Goal: Task Accomplishment & Management: Manage account settings

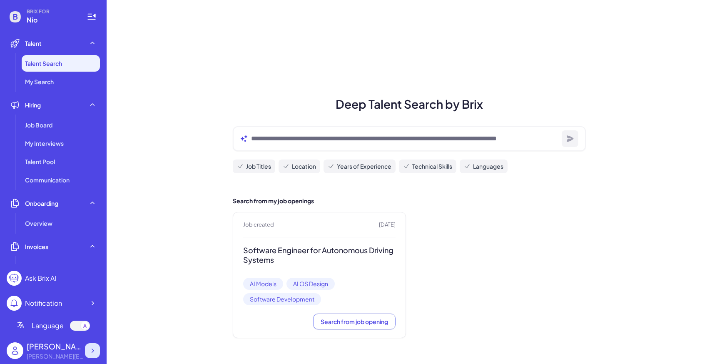
click at [99, 355] on div at bounding box center [92, 350] width 15 height 15
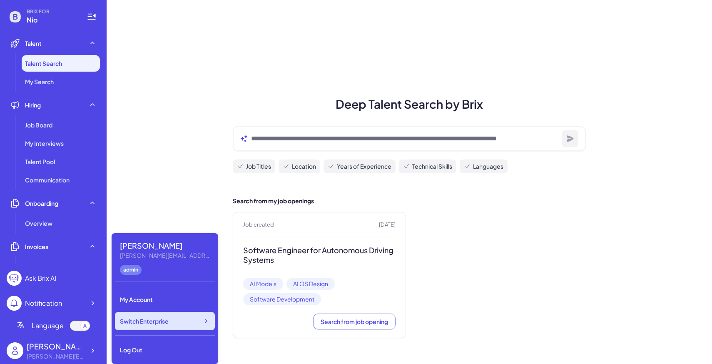
click at [153, 324] on span "Switch Enterprise" at bounding box center [144, 321] width 49 height 8
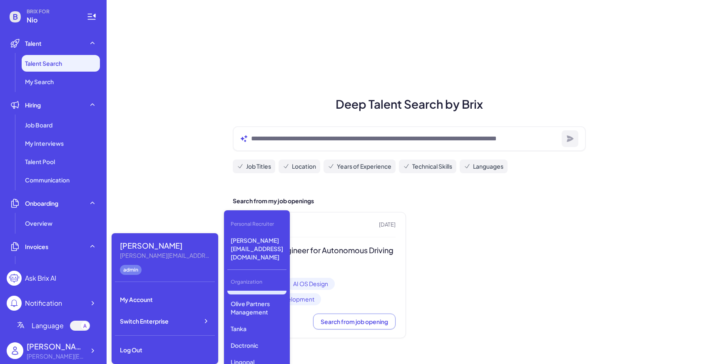
scroll to position [240, 0]
click at [247, 359] on p "GMI" at bounding box center [256, 366] width 59 height 15
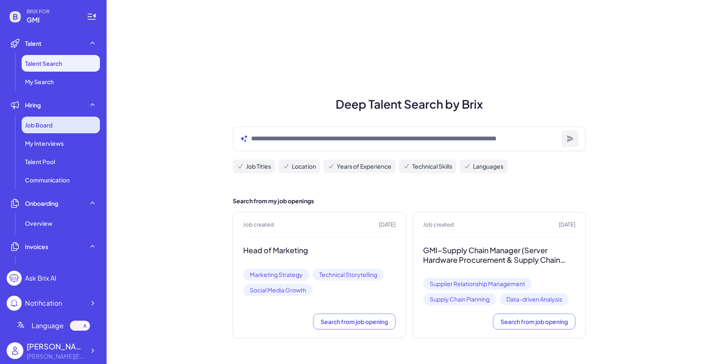
click at [60, 130] on div "Job Board" at bounding box center [61, 125] width 78 height 17
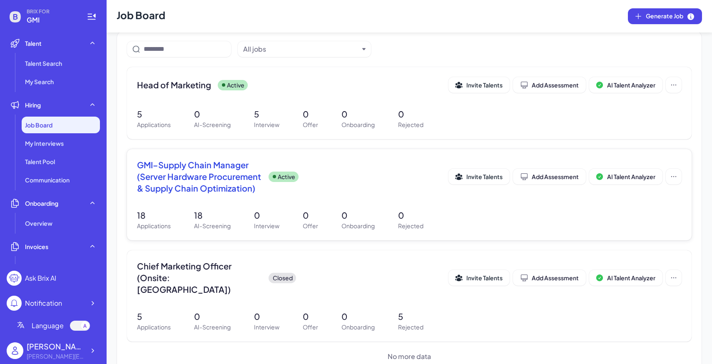
scroll to position [73, 0]
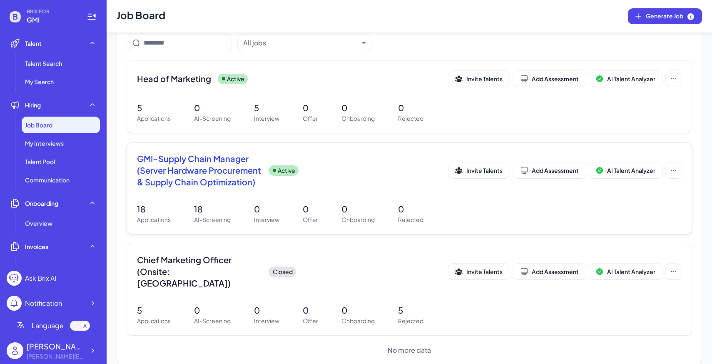
click at [295, 209] on div "18 Applications 18 AI-Screening 0 Interview 0 Offer 0 Onboarding 0 Rejected" at bounding box center [409, 213] width 545 height 21
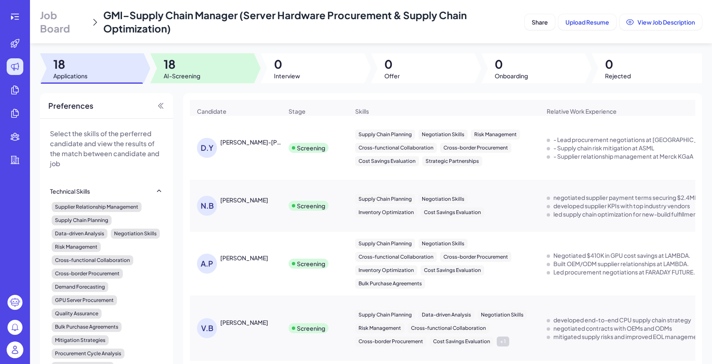
click at [218, 75] on div at bounding box center [202, 68] width 104 height 30
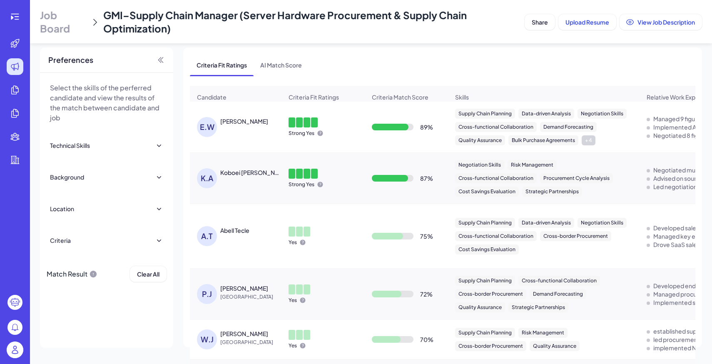
click at [62, 12] on span "Job Board" at bounding box center [63, 21] width 47 height 27
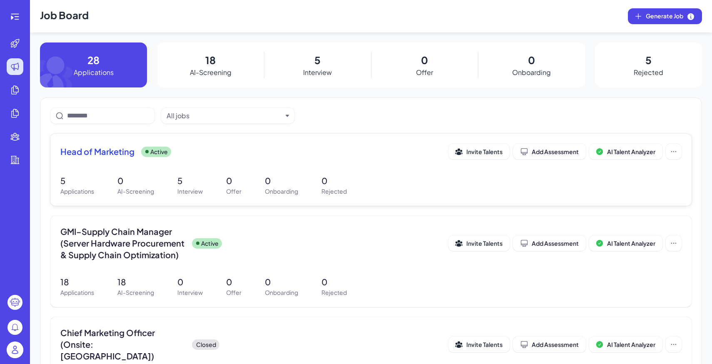
click at [164, 181] on div "5 Applications 0 AI-Screening 5 Interview 0 Offer 0 Onboarding 0 Rejected" at bounding box center [371, 185] width 622 height 21
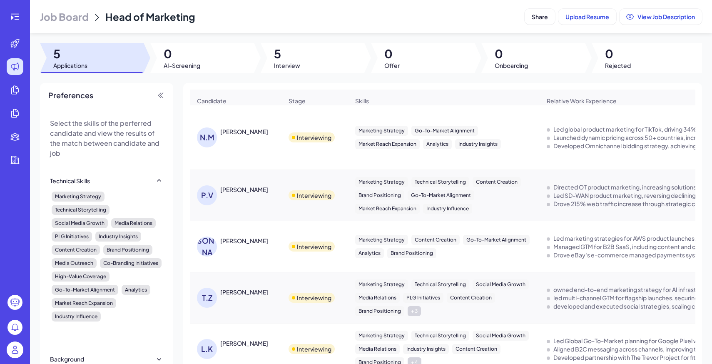
click at [63, 19] on span "Job Board" at bounding box center [64, 16] width 49 height 13
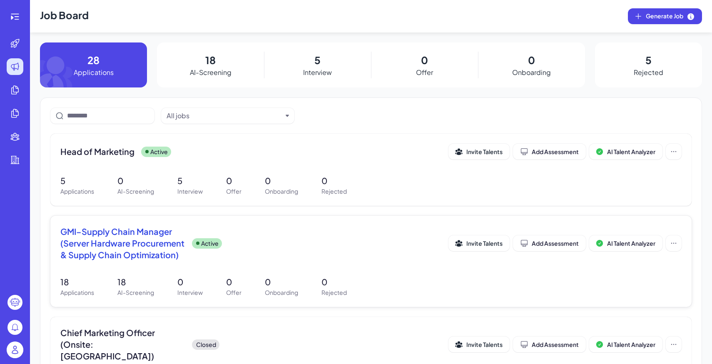
click at [218, 268] on div "GMI–Supply Chain Manager (Server Hardware Procurement & Supply Chain Optimizati…" at bounding box center [371, 261] width 642 height 91
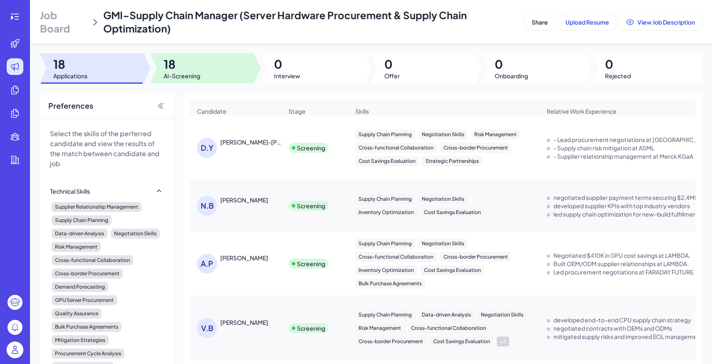
click at [200, 58] on span "18" at bounding box center [182, 64] width 37 height 15
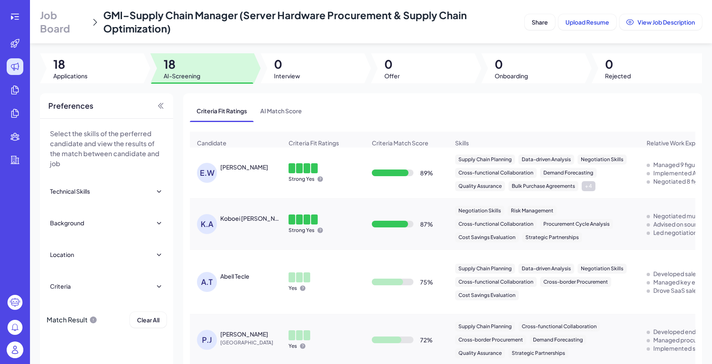
click at [15, 354] on img at bounding box center [15, 350] width 17 height 17
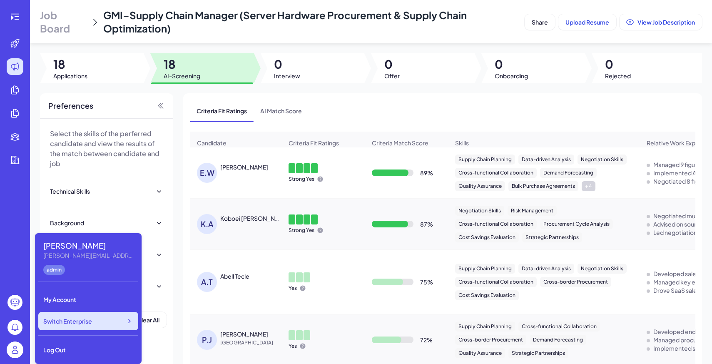
click at [95, 322] on div "Switch Enterprise" at bounding box center [88, 321] width 100 height 18
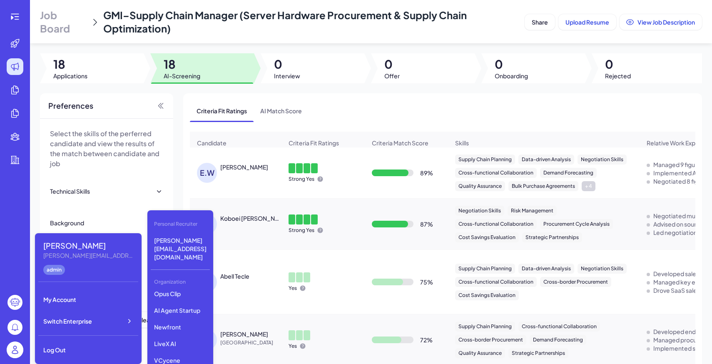
scroll to position [93, 0]
click at [181, 331] on p "LiveX AI" at bounding box center [180, 338] width 59 height 15
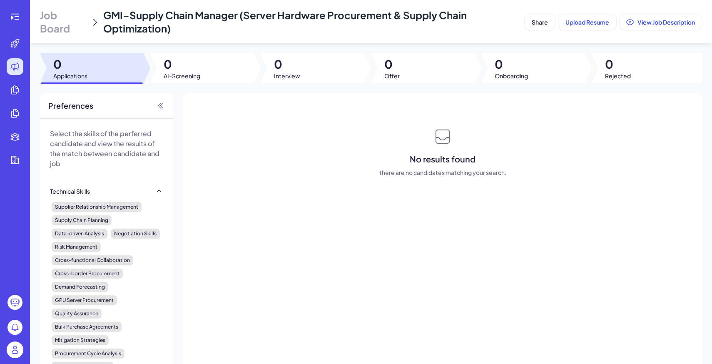
click at [57, 20] on span "Job Board" at bounding box center [63, 21] width 47 height 27
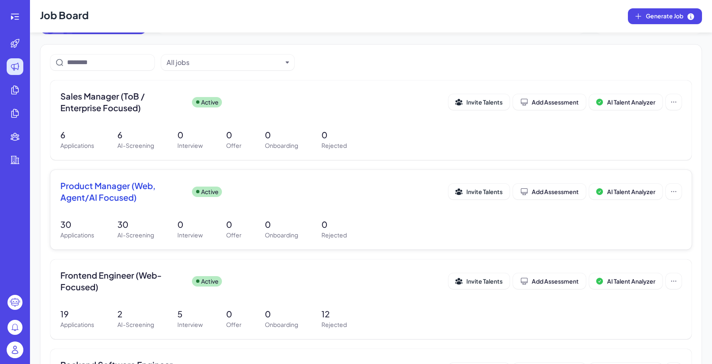
scroll to position [65, 0]
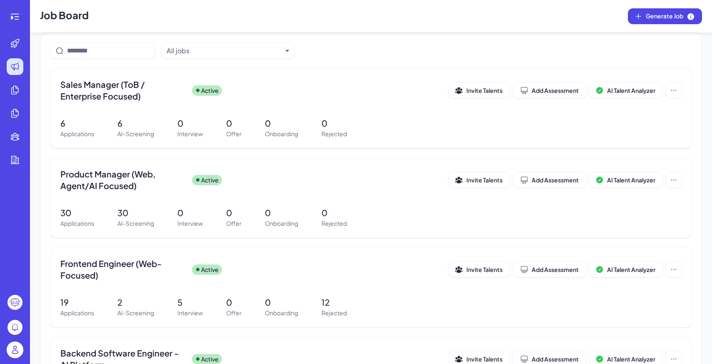
click at [22, 352] on img at bounding box center [15, 350] width 17 height 17
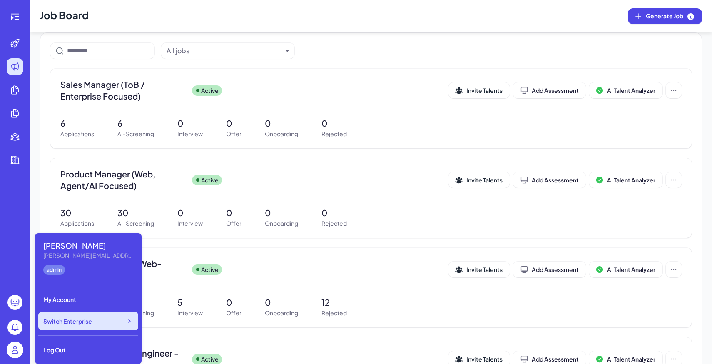
click at [86, 324] on span "Switch Enterprise" at bounding box center [67, 321] width 49 height 8
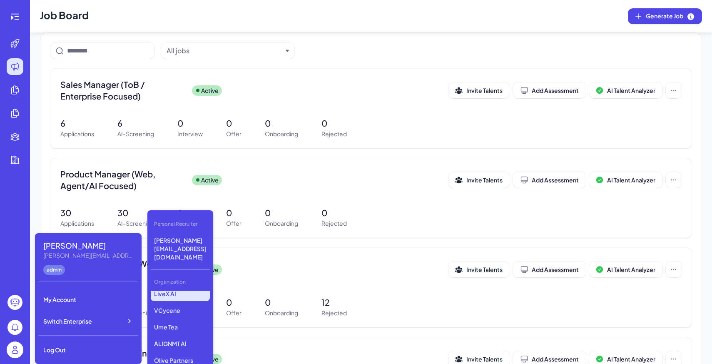
scroll to position [177, 0]
click at [181, 313] on p "Olive Partners Management" at bounding box center [180, 324] width 59 height 23
